Goal: Transaction & Acquisition: Book appointment/travel/reservation

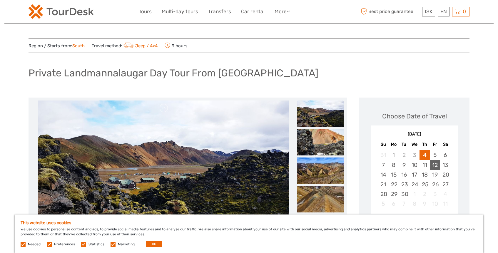
click at [435, 165] on div "12" at bounding box center [435, 165] width 10 height 10
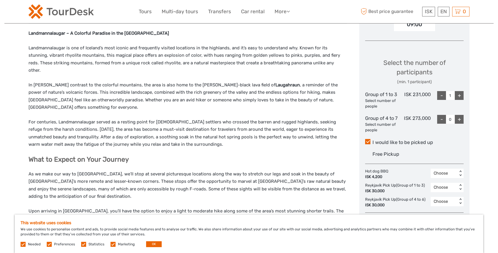
scroll to position [221, 0]
click at [442, 94] on div "-" at bounding box center [441, 94] width 9 height 9
type input "0"
click at [458, 119] on div "+" at bounding box center [458, 118] width 9 height 9
type input "1"
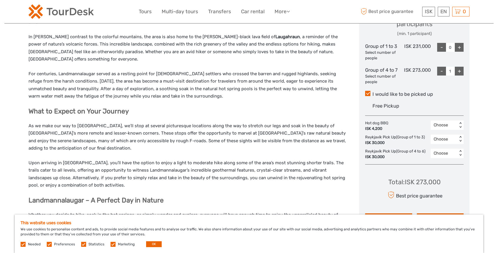
scroll to position [294, 0]
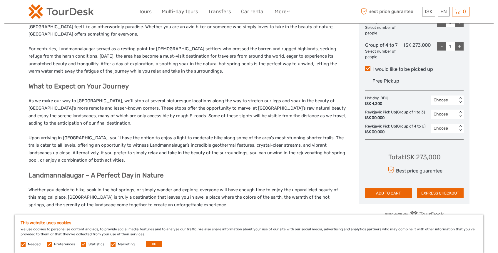
click at [374, 84] on span "Free Pickup" at bounding box center [385, 81] width 27 height 6
click at [372, 67] on input "I would like to be picked up" at bounding box center [372, 67] width 0 height 0
click at [368, 71] on span at bounding box center [367, 68] width 5 height 5
click at [372, 67] on input "I would like to be picked up" at bounding box center [372, 67] width 0 height 0
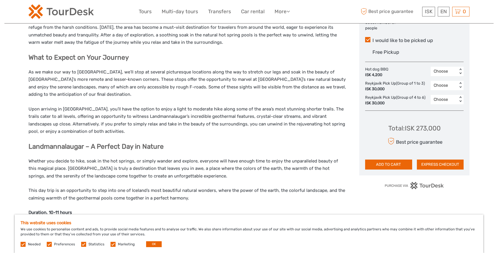
scroll to position [327, 0]
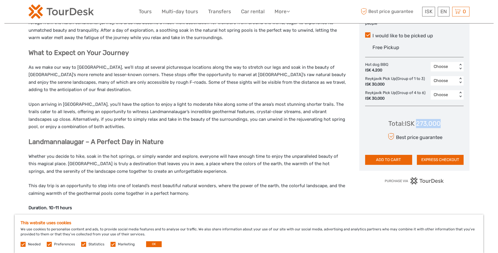
drag, startPoint x: 415, startPoint y: 129, endPoint x: 439, endPoint y: 129, distance: 23.8
click at [439, 128] on div "Total : ISK 273,000" at bounding box center [414, 123] width 52 height 9
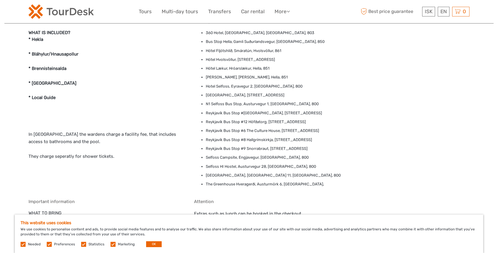
scroll to position [731, 0]
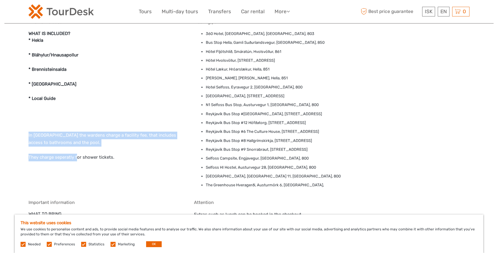
drag, startPoint x: 80, startPoint y: 123, endPoint x: 76, endPoint y: 153, distance: 30.4
click at [76, 153] on div "What is included WHAT IS INCLUDED? * Hekla * [GEOGRAPHIC_DATA]/[GEOGRAPHIC_DATA…" at bounding box center [104, 105] width 153 height 172
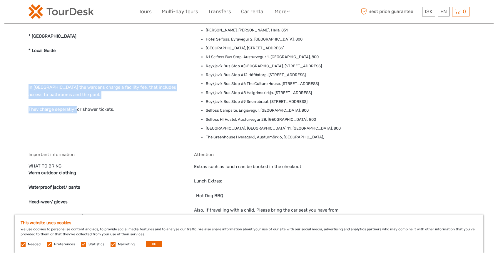
scroll to position [779, 0]
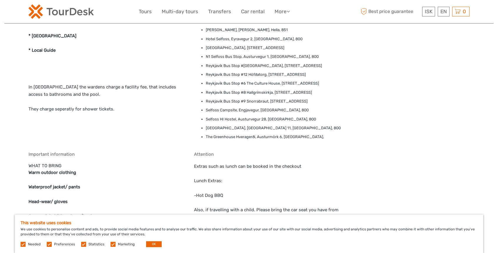
click at [125, 122] on div "What is included WHAT IS INCLUDED? * Hekla * [GEOGRAPHIC_DATA]/[GEOGRAPHIC_DATA…" at bounding box center [104, 57] width 153 height 172
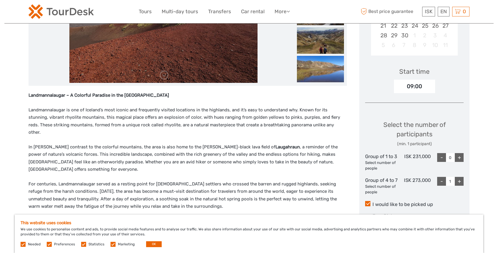
scroll to position [183, 0]
